Goal: Task Accomplishment & Management: Manage account settings

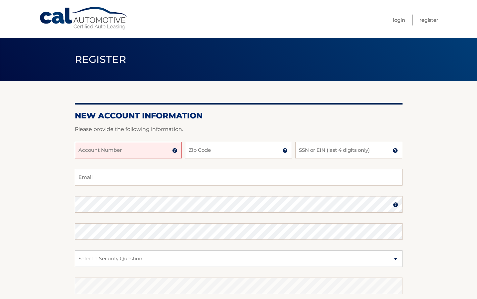
click at [90, 152] on input "Account Number" at bounding box center [128, 150] width 107 height 17
type input "44455944289"
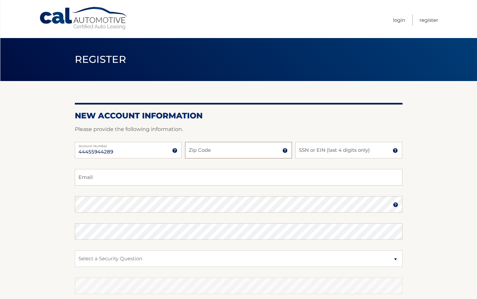
click at [204, 151] on input "Zip Code" at bounding box center [238, 150] width 107 height 17
type input "10562"
type input "2"
type input "3075"
click at [89, 179] on input "Email" at bounding box center [239, 177] width 328 height 17
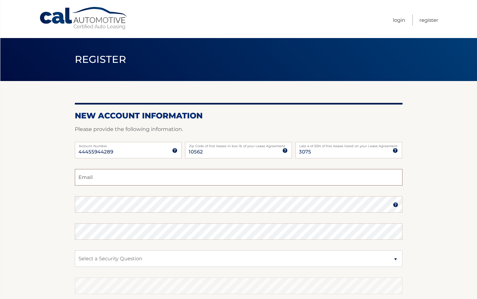
type input "[EMAIL_ADDRESS][DOMAIN_NAME]"
click at [106, 256] on select "Select a Security Question What was the name of your elementary school? What is…" at bounding box center [239, 259] width 328 height 17
select select "1"
click at [75, 251] on select "Select a Security Question What was the name of your elementary school? What is…" at bounding box center [239, 259] width 328 height 17
click at [64, 261] on section "New Account Information Please provide the following information. 44455944289 A…" at bounding box center [238, 210] width 477 height 259
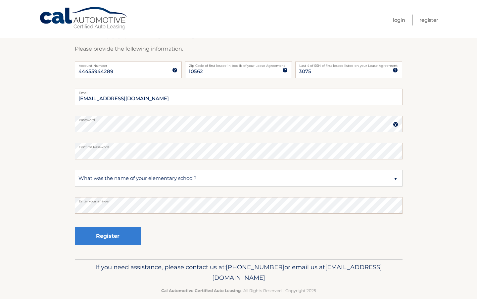
scroll to position [91, 0]
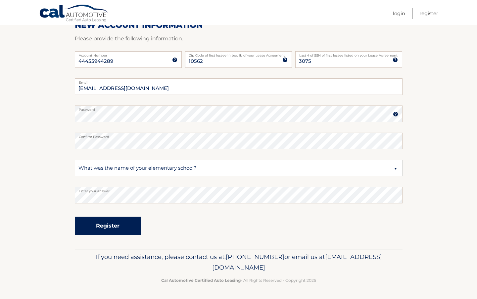
click at [98, 226] on button "Register" at bounding box center [108, 226] width 66 height 18
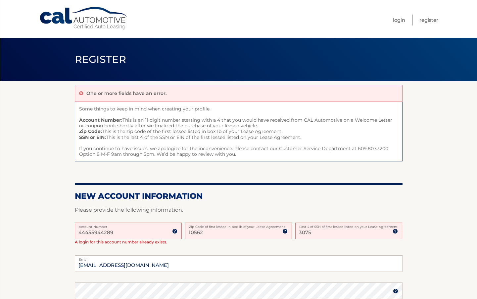
drag, startPoint x: 121, startPoint y: 235, endPoint x: 66, endPoint y: 233, distance: 56.0
click at [66, 233] on section "One or more fields have an error. Some things to keep in mind when creating you…" at bounding box center [238, 253] width 477 height 345
type input "44455944289"
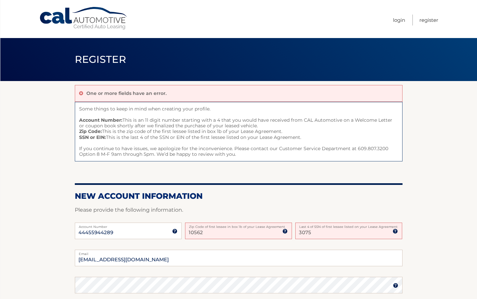
click at [226, 234] on input "10562" at bounding box center [238, 231] width 107 height 17
click at [320, 239] on div "44455944289 Account Number 11 digit account number provided on your coupon book…" at bounding box center [239, 236] width 328 height 27
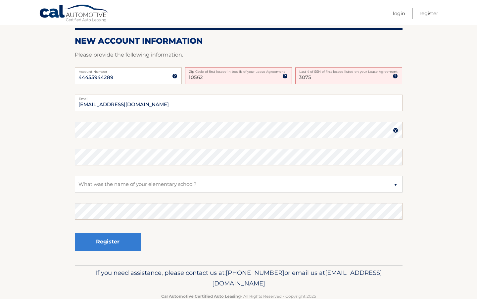
scroll to position [171, 0]
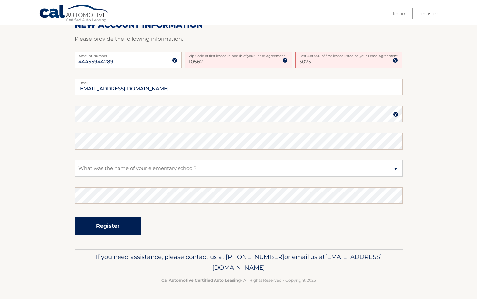
click at [109, 225] on button "Register" at bounding box center [108, 226] width 66 height 18
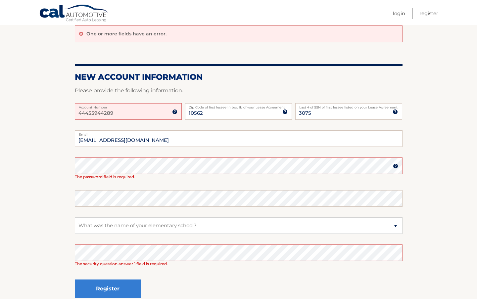
scroll to position [66, 0]
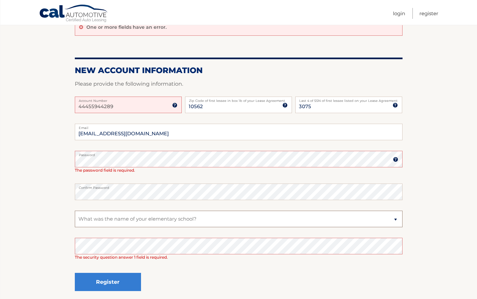
click at [101, 219] on select "Select a Security Question What was the name of your elementary school? What is…" at bounding box center [239, 219] width 328 height 17
click at [107, 283] on button "Register" at bounding box center [108, 282] width 66 height 18
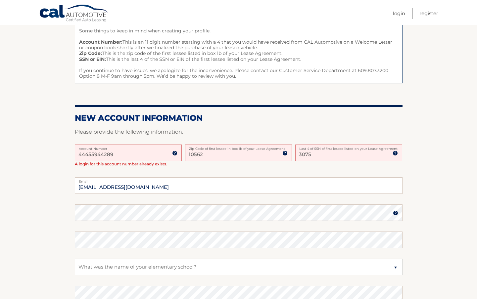
scroll to position [132, 0]
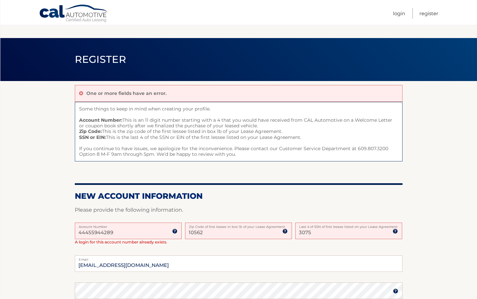
scroll to position [66, 0]
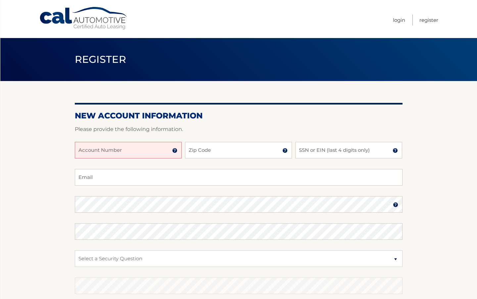
click at [149, 153] on input "Account Number" at bounding box center [128, 150] width 107 height 17
type input "44455944289"
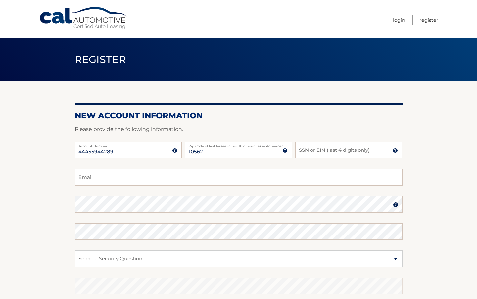
type input "10562"
type input "3075"
click at [112, 175] on input "Email" at bounding box center [239, 177] width 328 height 17
type input "[EMAIL_ADDRESS][DOMAIN_NAME]"
click at [117, 259] on select "Select a Security Question What was the name of your elementary school? What is…" at bounding box center [239, 259] width 328 height 17
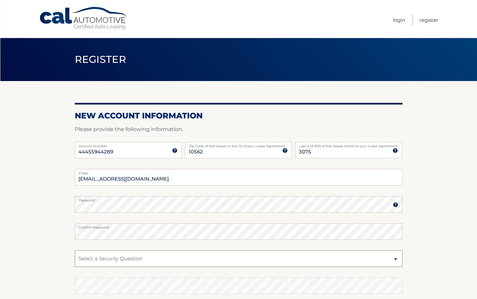
select select "1"
click at [75, 251] on select "Select a Security Question What was the name of your elementary school? What is…" at bounding box center [239, 259] width 328 height 17
click at [121, 259] on select "Select a Security Question What was the name of your elementary school? What is…" at bounding box center [239, 259] width 328 height 17
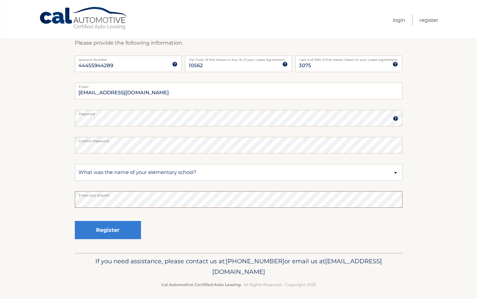
scroll to position [91, 0]
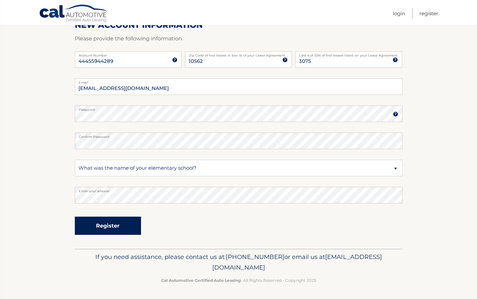
click at [107, 225] on button "Register" at bounding box center [108, 226] width 66 height 18
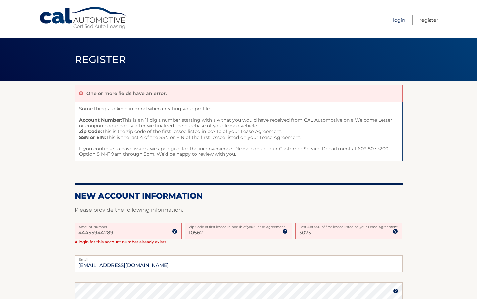
click at [403, 19] on link "Login" at bounding box center [399, 20] width 12 height 11
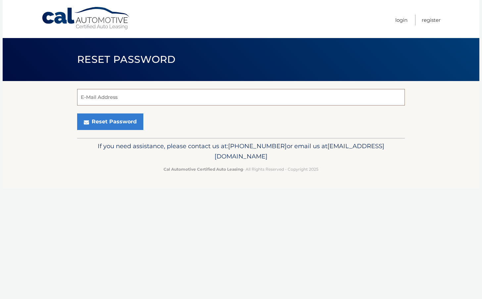
click at [123, 95] on input "E-Mail Address" at bounding box center [241, 97] width 328 height 17
type input "LHWARNCKE@AOL.COM"
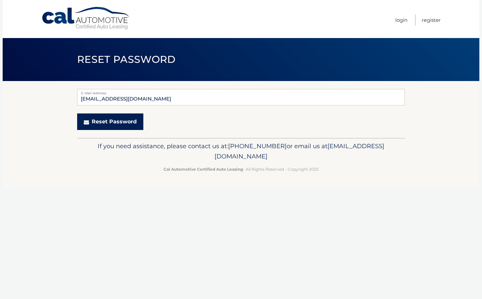
click at [110, 120] on button "Reset Password" at bounding box center [110, 122] width 66 height 17
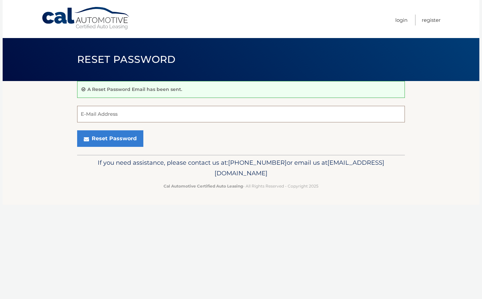
click at [111, 115] on input "E-Mail Address" at bounding box center [241, 114] width 328 height 17
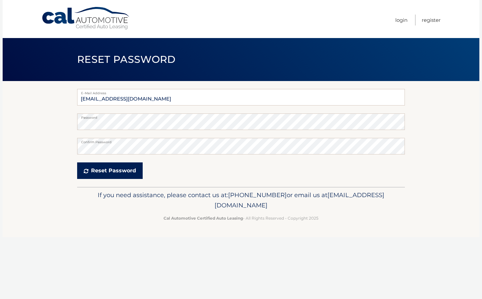
click at [107, 171] on button "Reset Password" at bounding box center [110, 171] width 66 height 17
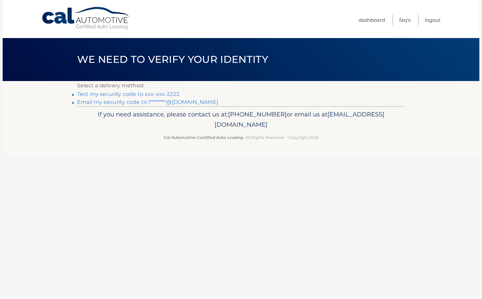
click at [125, 94] on link "Text my security code to xxx-xxx-2223" at bounding box center [128, 94] width 102 height 6
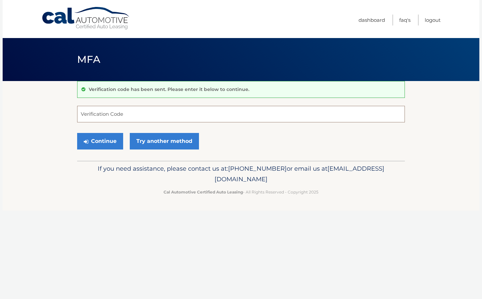
click at [115, 116] on input "Verification Code" at bounding box center [241, 114] width 328 height 17
type input "758022"
click at [102, 143] on button "Continue" at bounding box center [100, 141] width 46 height 17
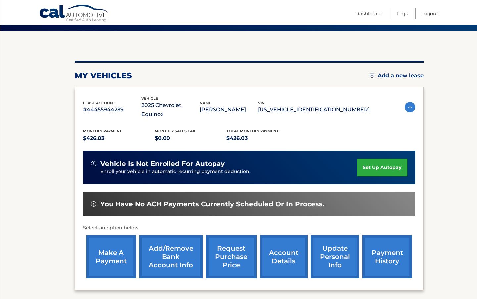
scroll to position [66, 0]
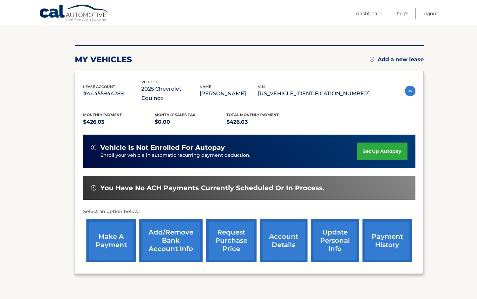
click at [105, 231] on link "make a payment" at bounding box center [111, 240] width 50 height 43
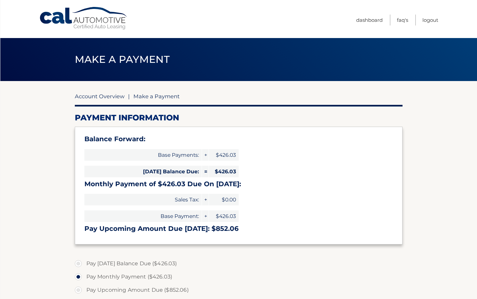
click at [106, 97] on link "Account Overview" at bounding box center [100, 96] width 50 height 7
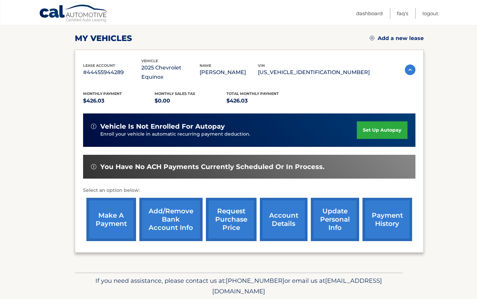
scroll to position [102, 0]
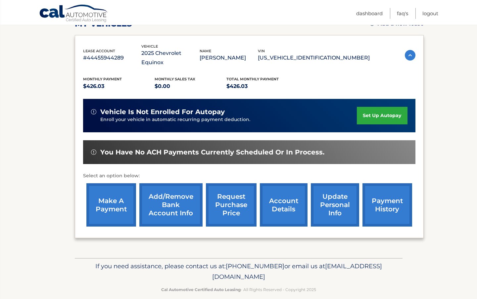
click at [383, 196] on link "payment history" at bounding box center [387, 204] width 50 height 43
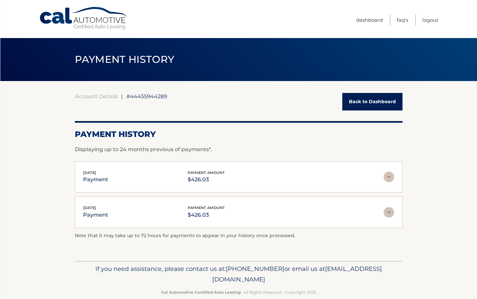
scroll to position [12, 0]
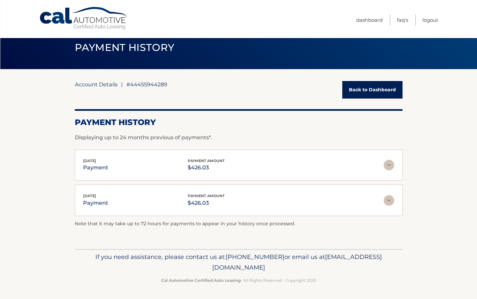
click at [93, 82] on link "Account Details" at bounding box center [96, 84] width 43 height 7
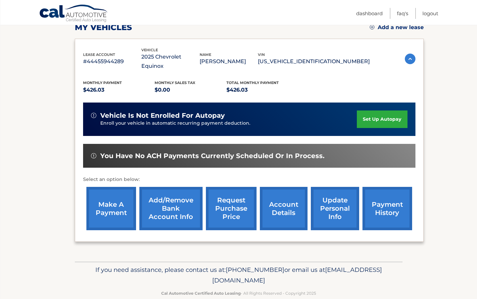
scroll to position [99, 0]
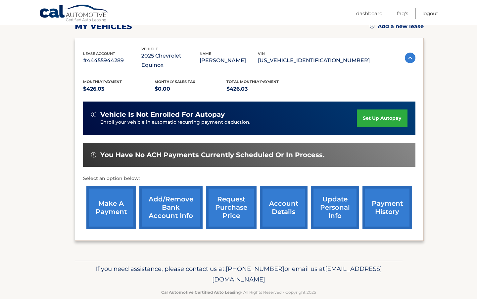
click at [291, 194] on link "account details" at bounding box center [284, 207] width 48 height 43
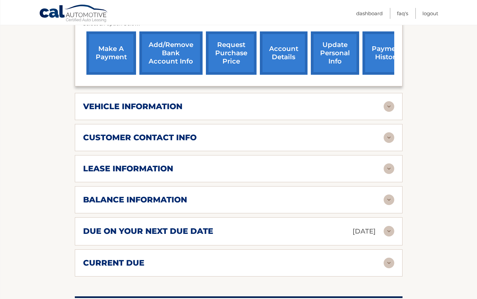
scroll to position [265, 0]
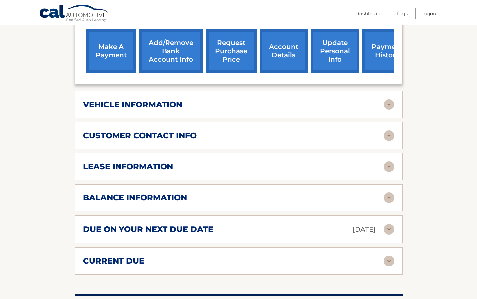
click at [387, 256] on img at bounding box center [389, 261] width 11 height 11
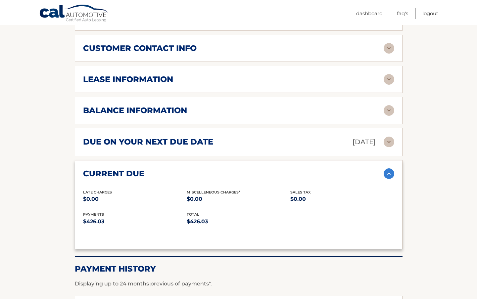
scroll to position [364, 0]
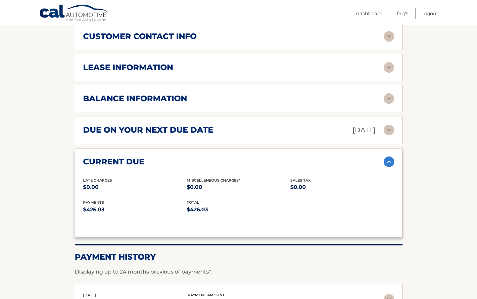
click at [390, 157] on img at bounding box center [389, 162] width 11 height 11
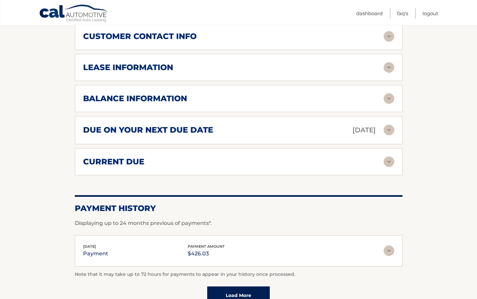
click at [237, 63] on div "lease information" at bounding box center [233, 68] width 301 height 10
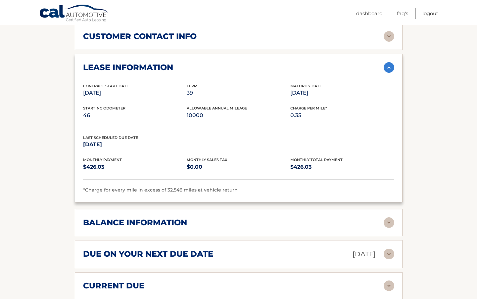
click at [391, 217] on img at bounding box center [389, 222] width 11 height 11
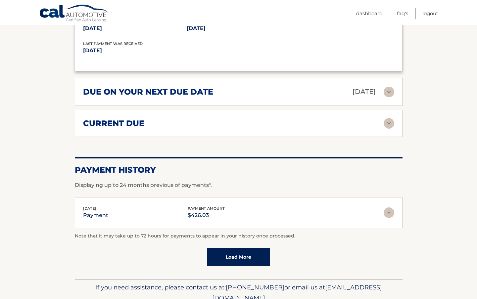
scroll to position [628, 0]
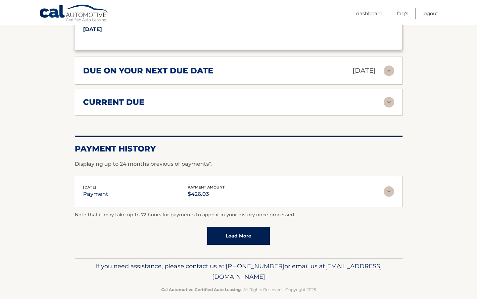
click at [242, 227] on link "Load More" at bounding box center [238, 236] width 63 height 18
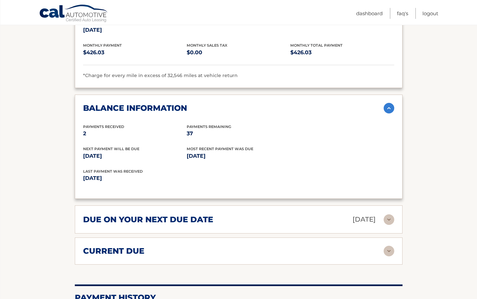
scroll to position [480, 0]
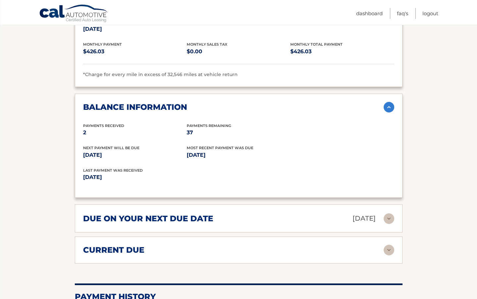
click at [389, 214] on img at bounding box center [389, 219] width 11 height 11
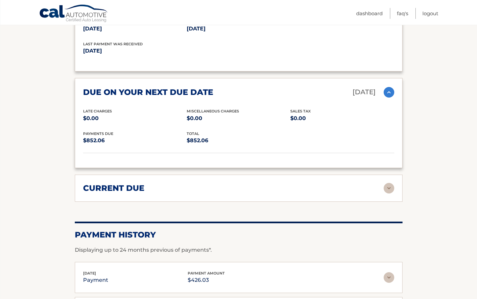
scroll to position [645, 0]
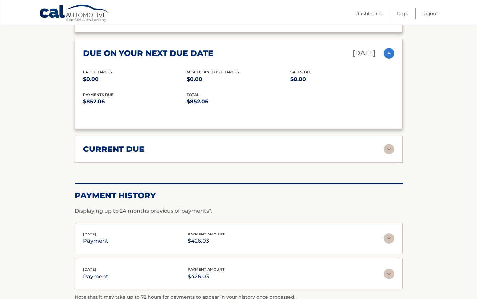
click at [391, 144] on img at bounding box center [389, 149] width 11 height 11
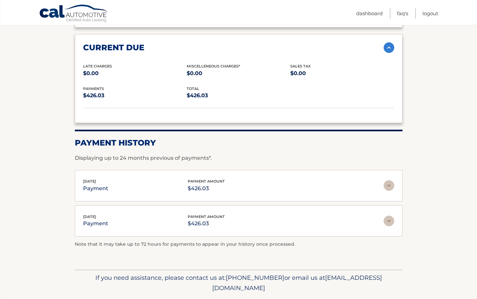
scroll to position [758, 0]
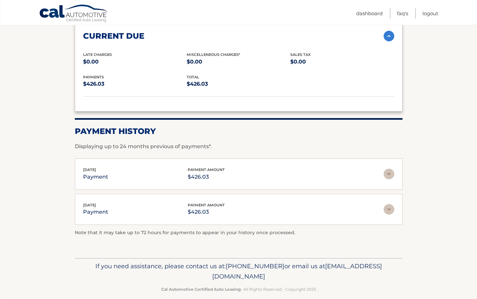
click at [387, 169] on img at bounding box center [389, 174] width 11 height 11
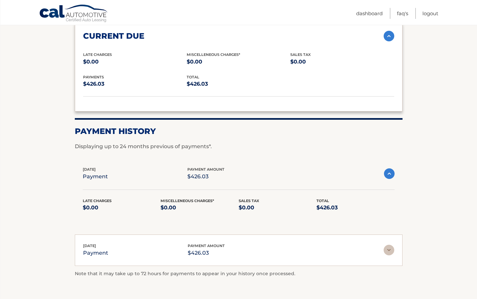
click at [390, 245] on img at bounding box center [389, 250] width 11 height 11
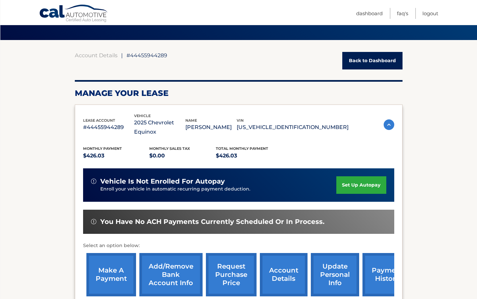
scroll to position [30, 0]
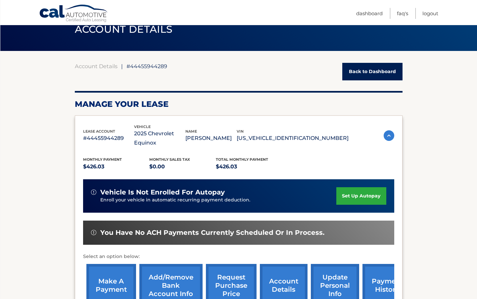
click at [351, 68] on link "Back to Dashboard" at bounding box center [372, 72] width 60 height 18
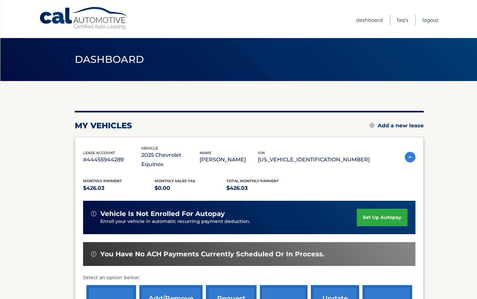
click at [430, 21] on link "Logout" at bounding box center [430, 20] width 16 height 11
